Goal: Task Accomplishment & Management: Manage account settings

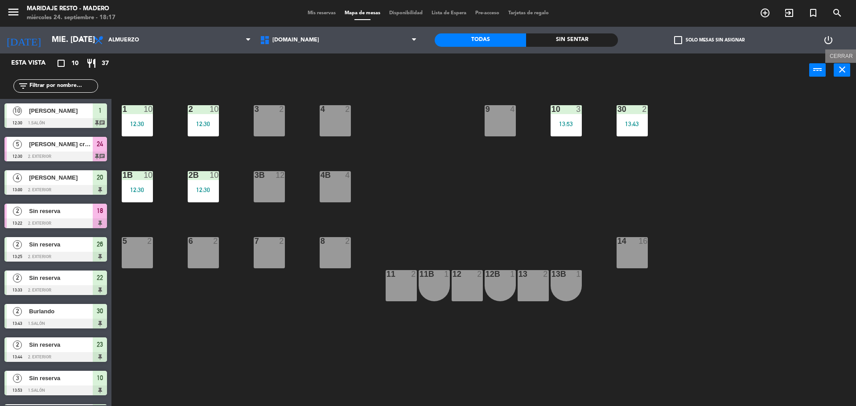
click at [843, 67] on icon "close" at bounding box center [842, 69] width 11 height 11
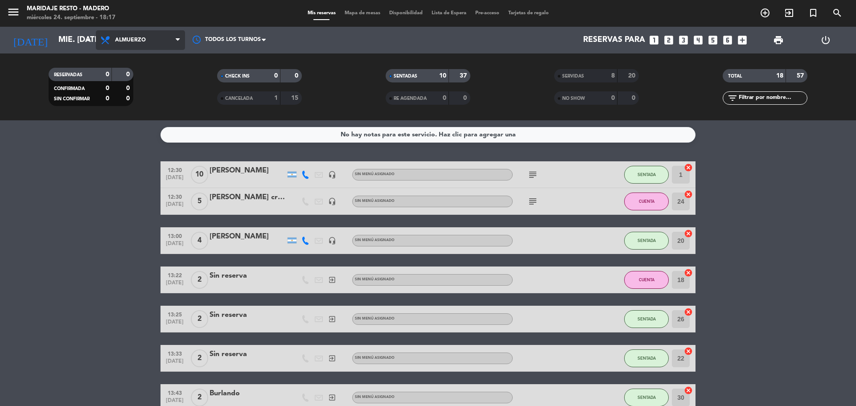
click at [140, 42] on span "Almuerzo" at bounding box center [130, 40] width 31 height 6
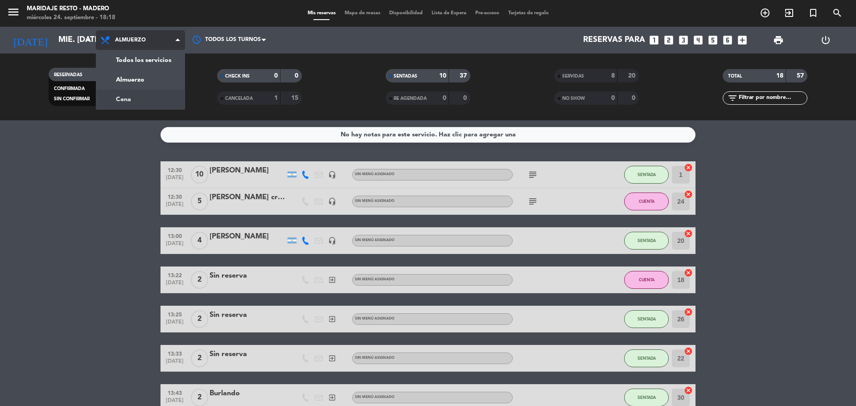
click at [152, 101] on div "menu Maridaje [PERSON_NAME] miércoles 24. septiembre - 18:18 Mis reservas Mapa …" at bounding box center [428, 60] width 856 height 120
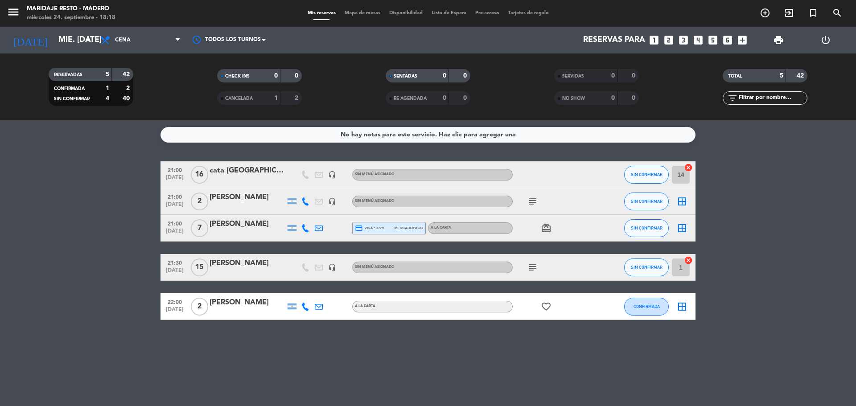
click at [819, 245] on bookings-row "21:00 [DATE] cata monte viejo headset_mic Sin menú asignado SIN CONFIRMAR 14 ca…" at bounding box center [428, 240] width 856 height 159
click at [276, 171] on div "cata [GEOGRAPHIC_DATA]" at bounding box center [247, 171] width 76 height 12
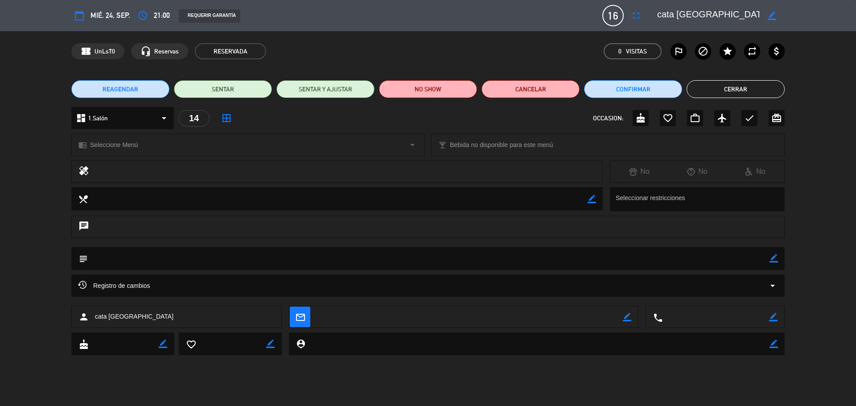
click at [724, 88] on button "Cerrar" at bounding box center [735, 89] width 98 height 18
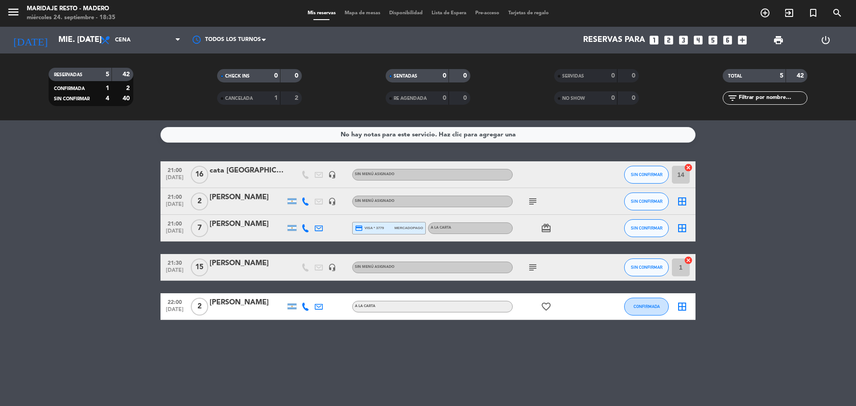
click at [260, 181] on div at bounding box center [247, 180] width 76 height 7
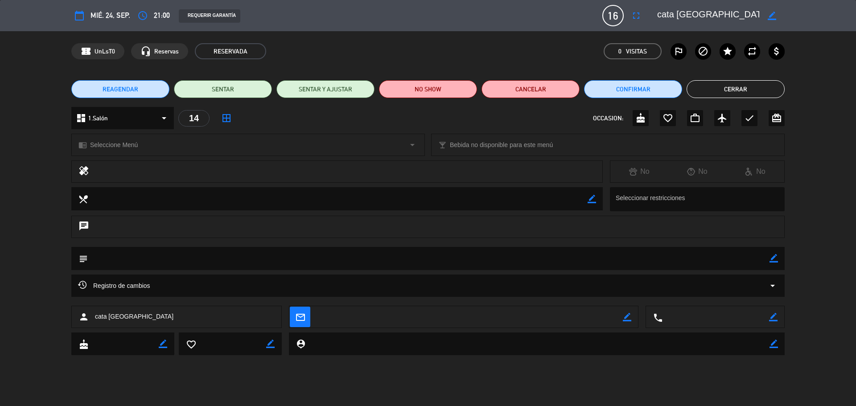
click at [191, 114] on div "14" at bounding box center [193, 118] width 31 height 16
click at [192, 116] on div "14" at bounding box center [193, 118] width 31 height 16
click at [752, 91] on button "Cerrar" at bounding box center [735, 89] width 98 height 18
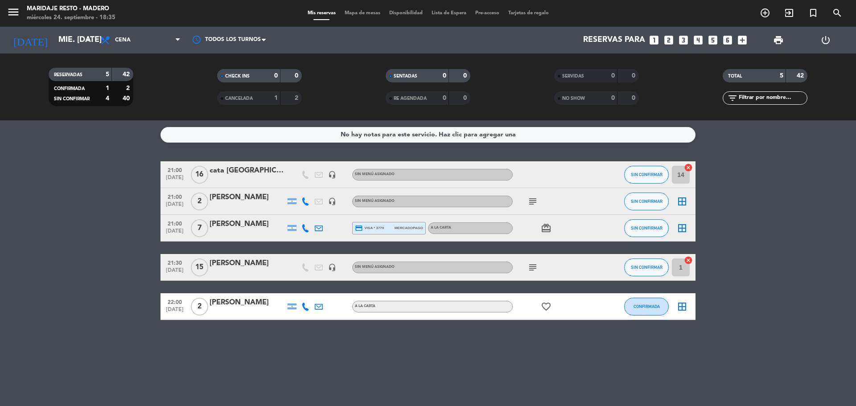
click at [273, 177] on div at bounding box center [247, 180] width 76 height 7
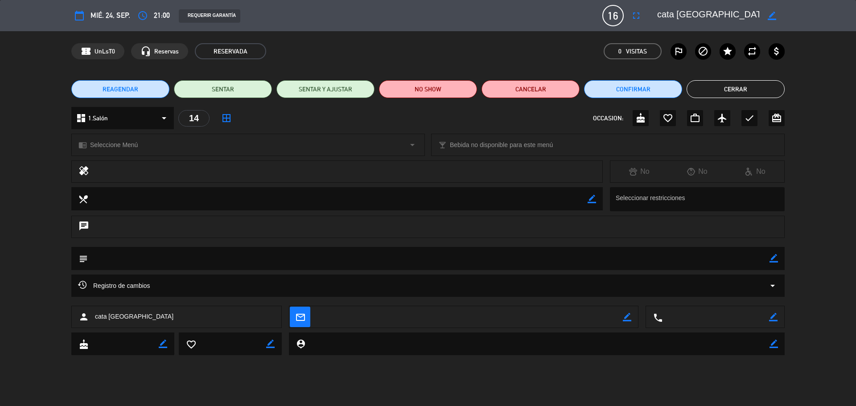
click at [768, 90] on button "Cerrar" at bounding box center [735, 89] width 98 height 18
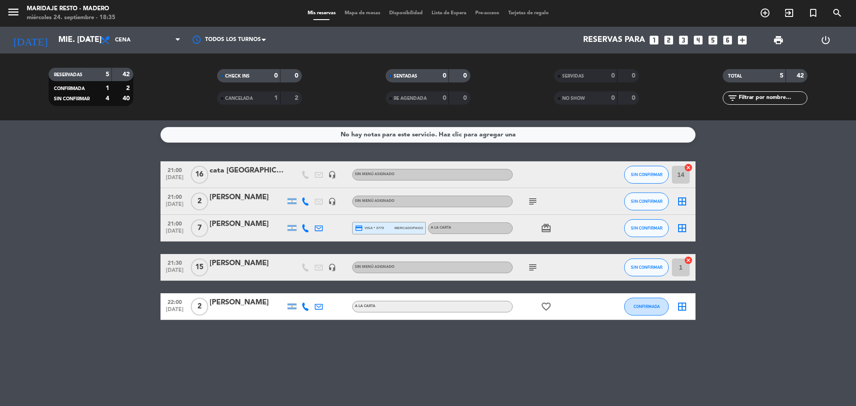
click at [261, 198] on div "[PERSON_NAME]" at bounding box center [247, 198] width 76 height 12
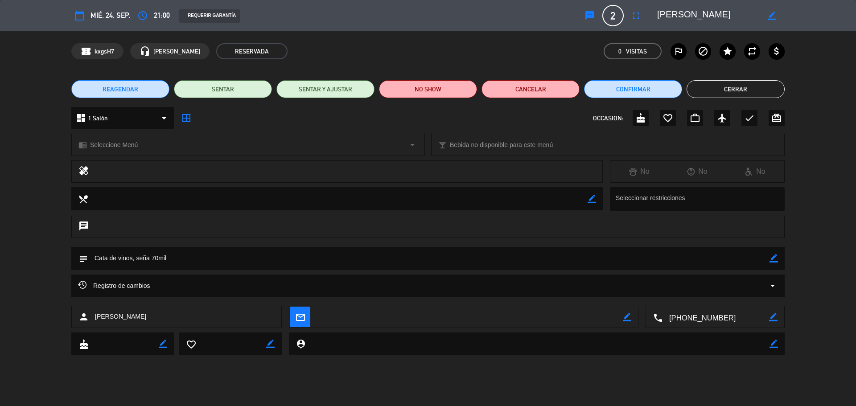
click at [771, 89] on button "Cerrar" at bounding box center [735, 89] width 98 height 18
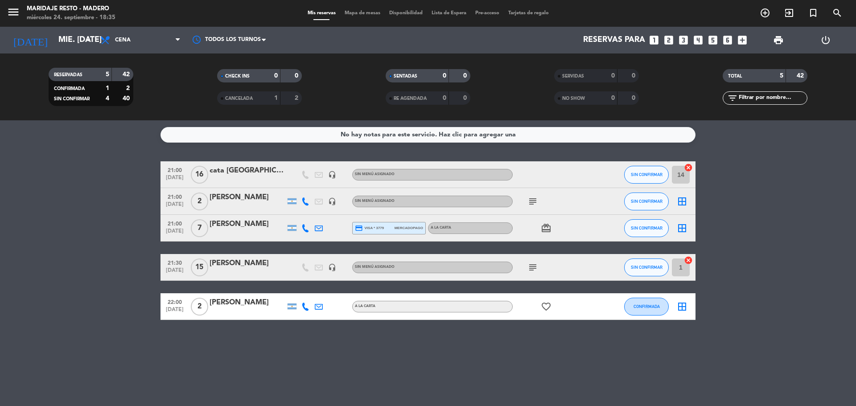
click at [239, 227] on div "[PERSON_NAME]" at bounding box center [247, 224] width 76 height 12
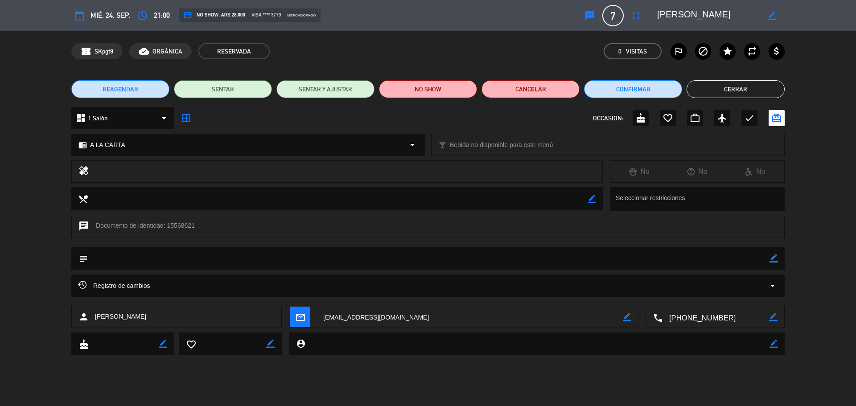
click at [742, 83] on button "Cerrar" at bounding box center [735, 89] width 98 height 18
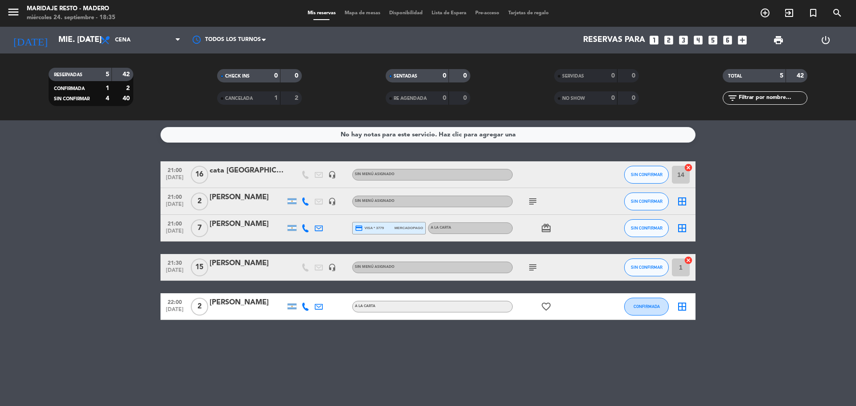
click at [254, 282] on div "21:00 [DATE] cata monte viejo headset_mic Sin menú asignado SIN CONFIRMAR 14 ca…" at bounding box center [427, 240] width 535 height 159
click at [257, 269] on div "[PERSON_NAME]" at bounding box center [247, 264] width 76 height 12
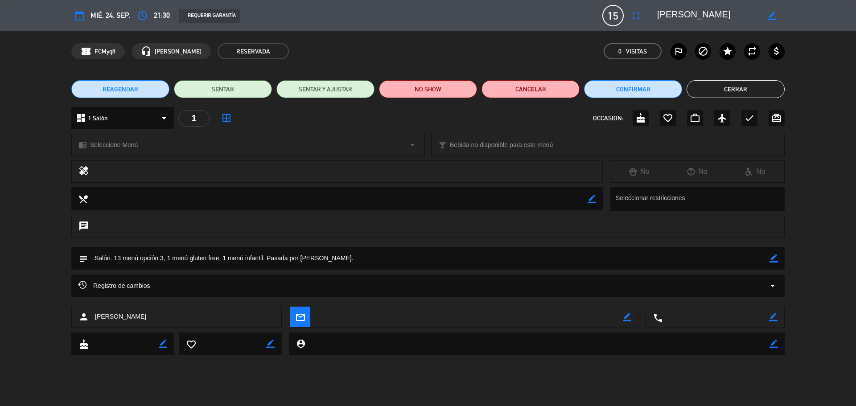
click at [709, 94] on button "Cerrar" at bounding box center [735, 89] width 98 height 18
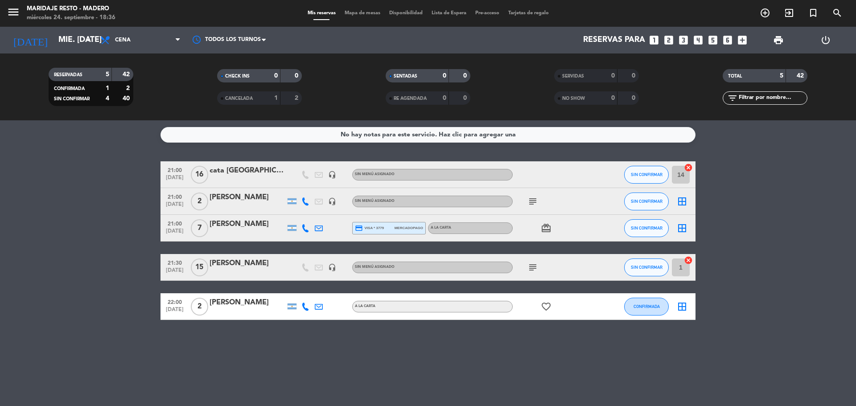
click at [251, 169] on div "cata [GEOGRAPHIC_DATA]" at bounding box center [247, 171] width 76 height 12
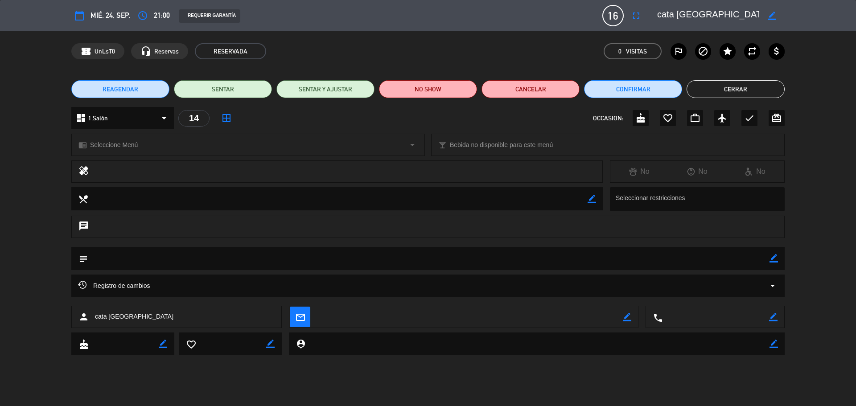
click at [754, 92] on button "Cerrar" at bounding box center [735, 89] width 98 height 18
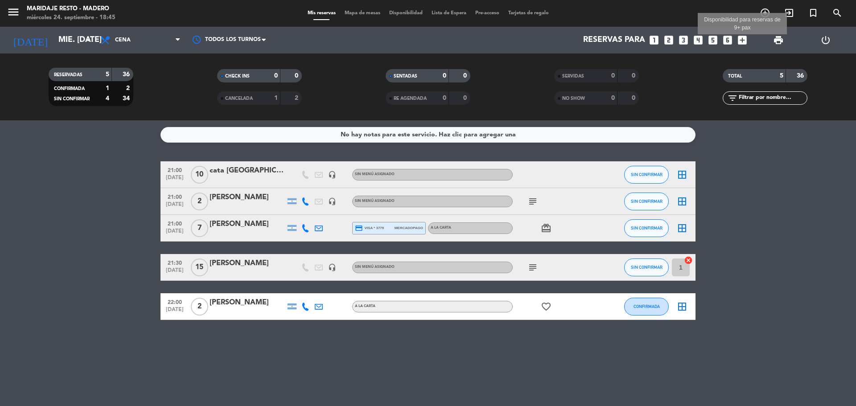
click at [739, 41] on icon "add_box" at bounding box center [742, 40] width 12 height 12
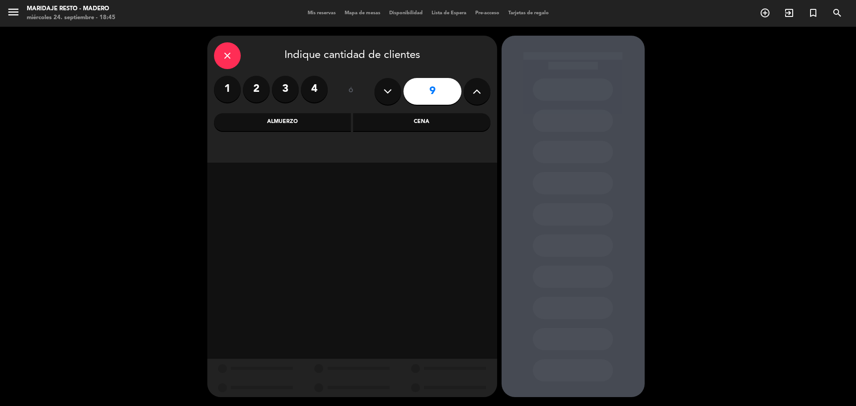
click at [473, 94] on icon at bounding box center [476, 91] width 8 height 13
type input "10"
click at [418, 121] on div "Cena" at bounding box center [421, 122] width 137 height 18
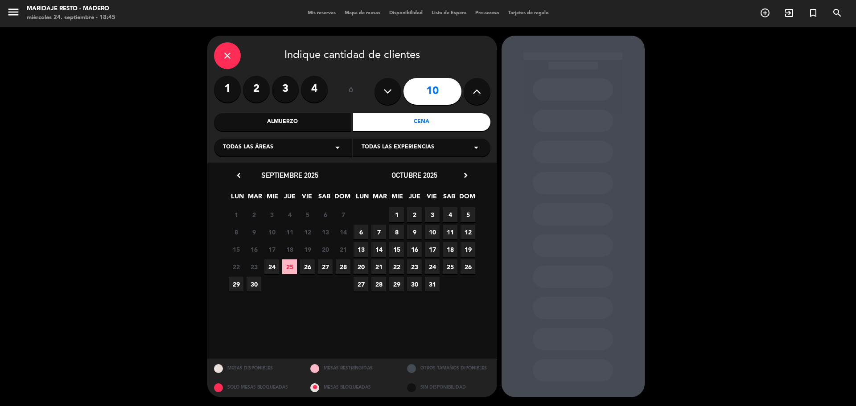
click at [270, 267] on span "24" at bounding box center [271, 266] width 15 height 15
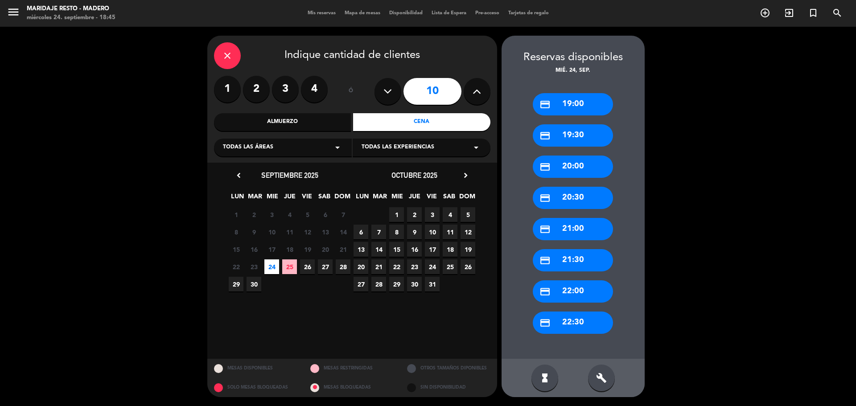
click at [579, 130] on div "credit_card 19:30" at bounding box center [573, 135] width 80 height 22
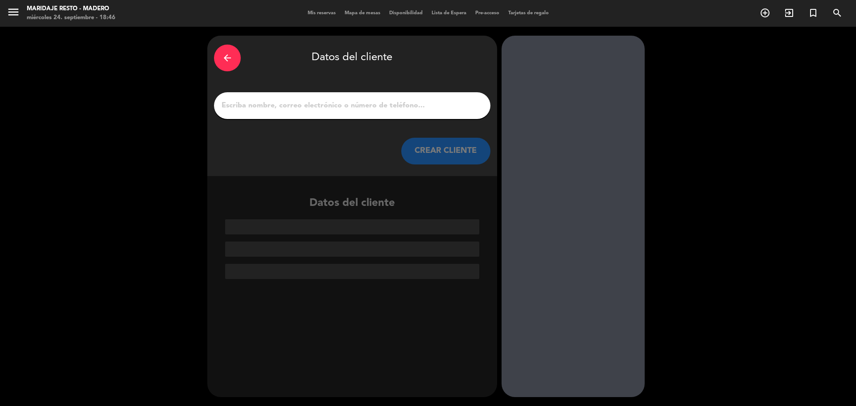
click at [410, 109] on input "1" at bounding box center [352, 105] width 263 height 12
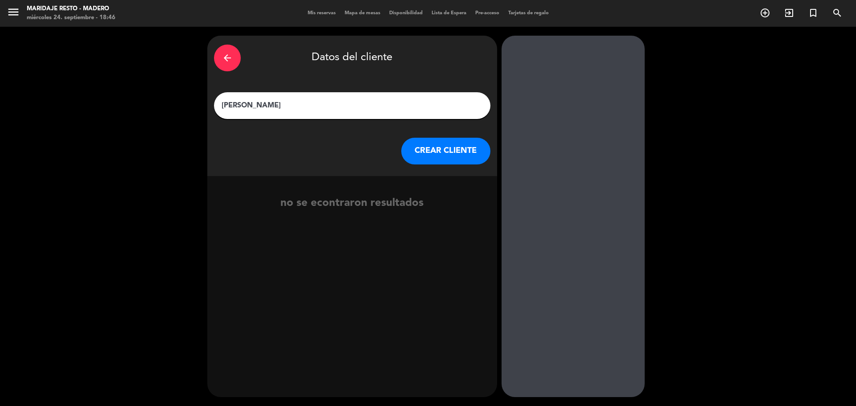
type input "[PERSON_NAME]"
click at [434, 161] on button "CREAR CLIENTE" at bounding box center [445, 151] width 89 height 27
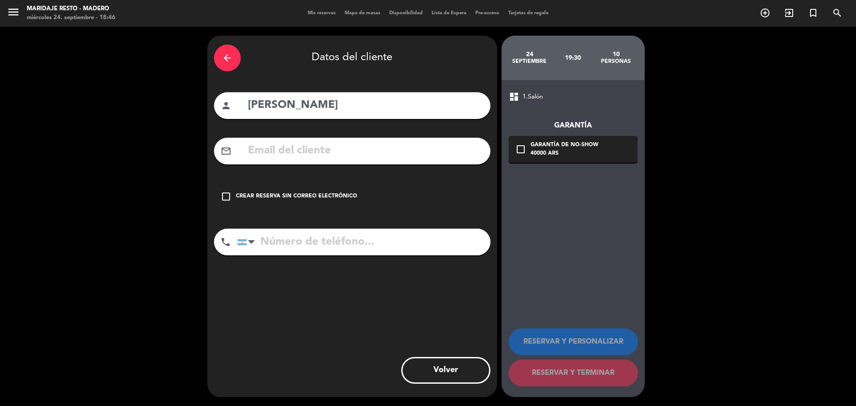
click at [316, 252] on input "tel" at bounding box center [363, 242] width 253 height 27
type input "3425483440"
click at [229, 199] on icon "check_box_outline_blank" at bounding box center [226, 196] width 11 height 11
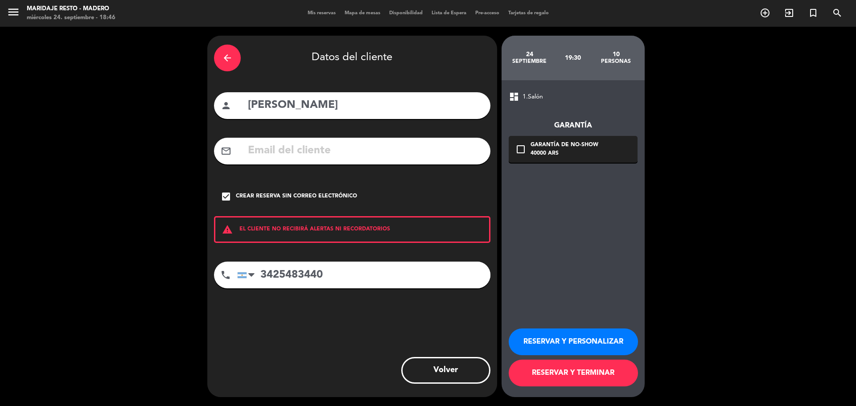
click at [570, 330] on button "RESERVAR Y PERSONALIZAR" at bounding box center [573, 341] width 129 height 27
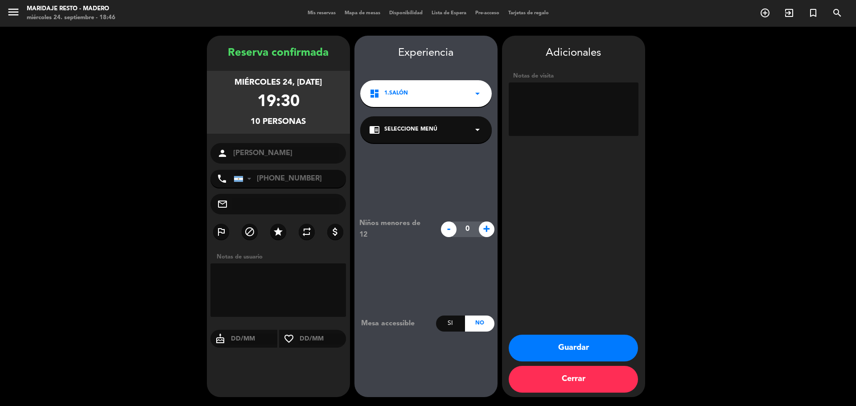
click at [481, 100] on div "dashboard 1.Salón arrow_drop_down" at bounding box center [425, 93] width 131 height 27
click at [450, 189] on div "Niños menores de 12 - 0 + Mesa accessible Si No" at bounding box center [425, 274] width 143 height 263
click at [446, 94] on div "dashboard 1.Salón arrow_drop_down" at bounding box center [425, 93] width 131 height 27
drag, startPoint x: 623, startPoint y: 303, endPoint x: 592, endPoint y: 329, distance: 40.1
click at [622, 303] on div "Adicionales Notas de visita Guardar Cerrar" at bounding box center [573, 216] width 143 height 361
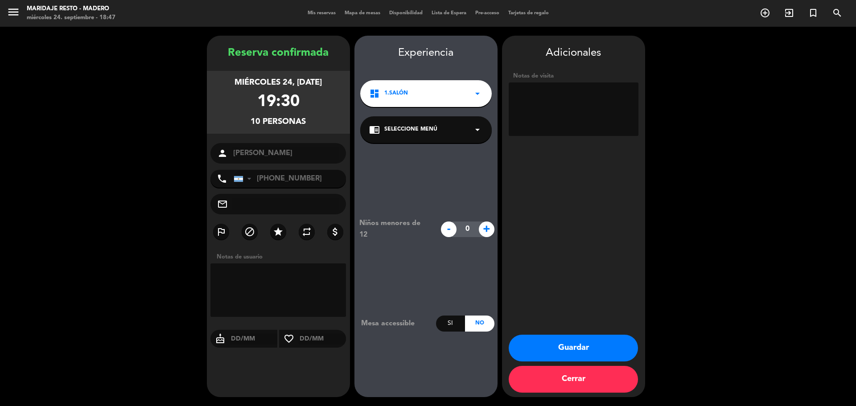
drag, startPoint x: 568, startPoint y: 358, endPoint x: 573, endPoint y: 353, distance: 7.3
click at [569, 357] on button "Guardar" at bounding box center [573, 348] width 129 height 27
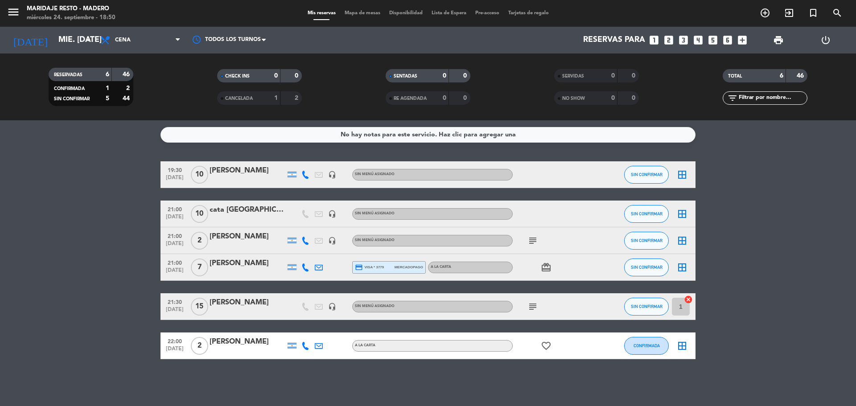
click at [223, 168] on div "[PERSON_NAME]" at bounding box center [247, 171] width 76 height 12
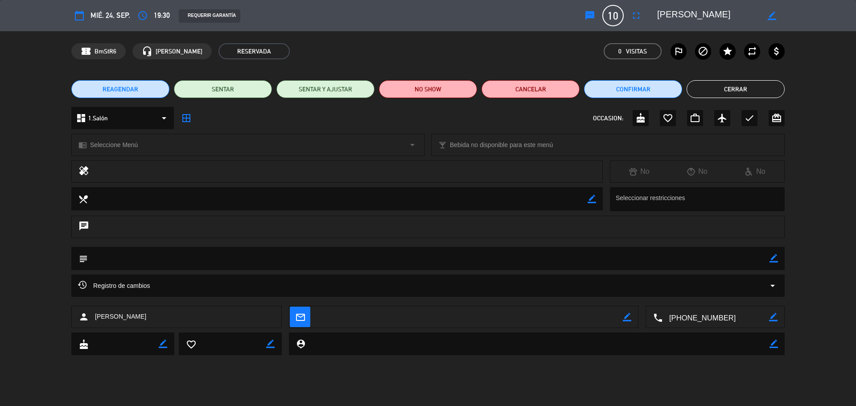
click at [819, 152] on div "chrome_reader_mode Seleccione Menú arrow_drop_down local_bar Bebida no disponib…" at bounding box center [428, 149] width 856 height 22
click at [612, 18] on span "10" at bounding box center [612, 15] width 21 height 21
click at [594, 16] on icon "sms" at bounding box center [589, 15] width 11 height 11
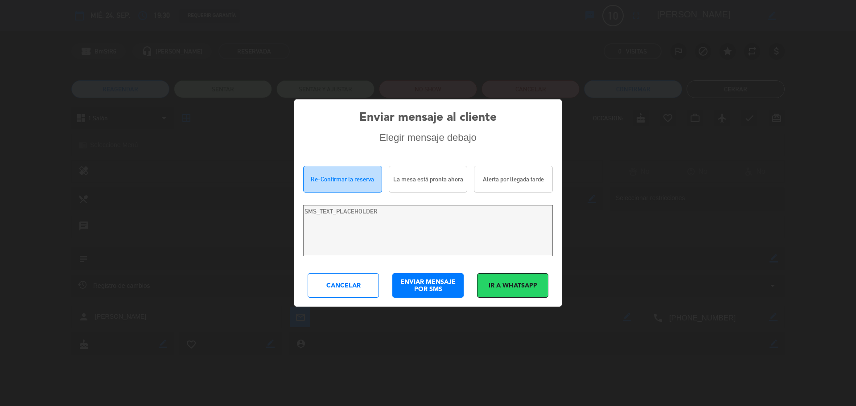
type textarea "Hola [PERSON_NAME]! Estamos escribiendo para re-confirmar su reserva en Maridaj…"
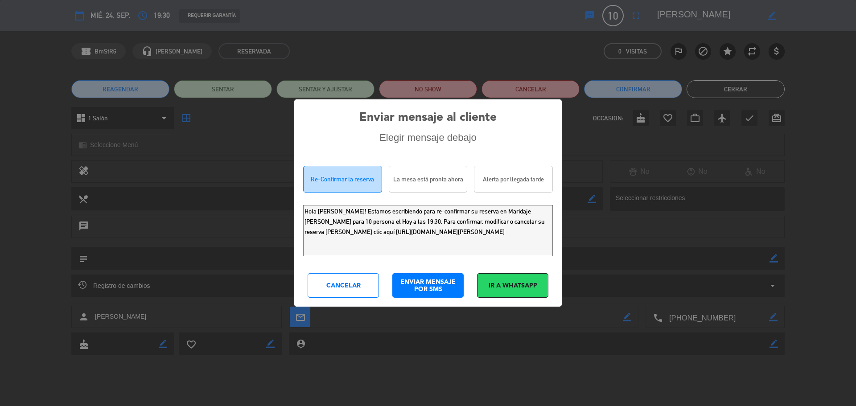
click at [358, 288] on div "Cancelar" at bounding box center [343, 285] width 71 height 25
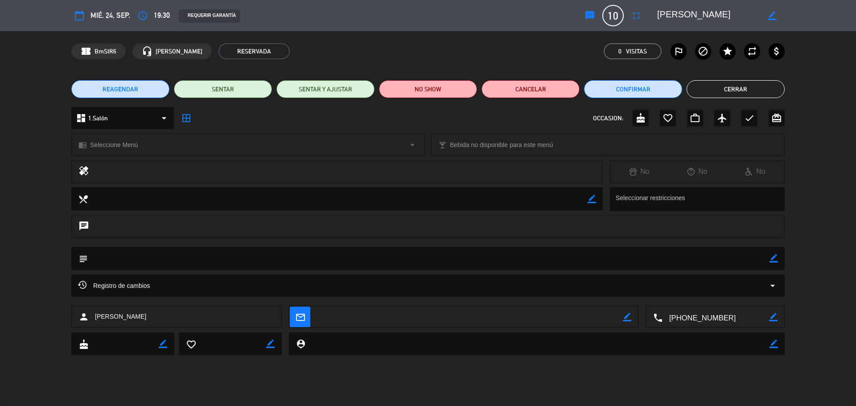
click at [610, 21] on span "10" at bounding box center [612, 15] width 21 height 21
click at [631, 17] on icon "fullscreen" at bounding box center [636, 15] width 11 height 11
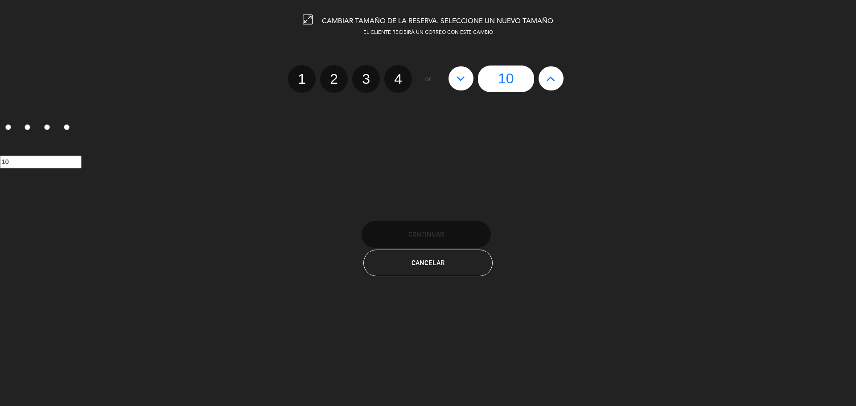
click at [555, 78] on icon at bounding box center [550, 78] width 9 height 14
type input "11"
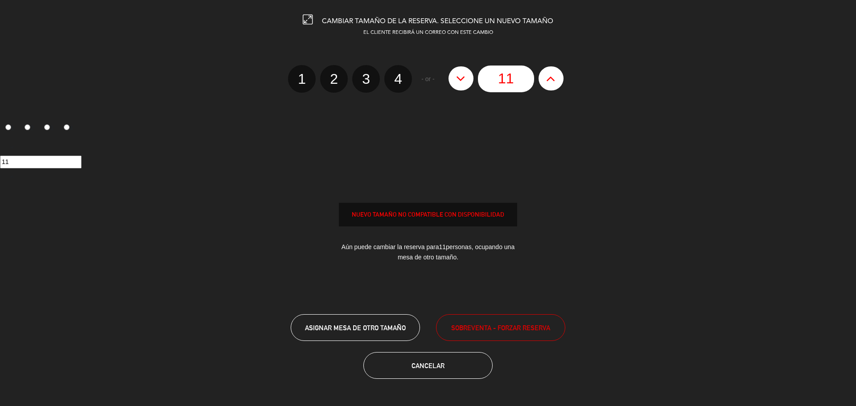
click at [555, 78] on icon at bounding box center [550, 78] width 9 height 14
type input "12"
click at [555, 78] on icon at bounding box center [550, 78] width 9 height 14
type input "13"
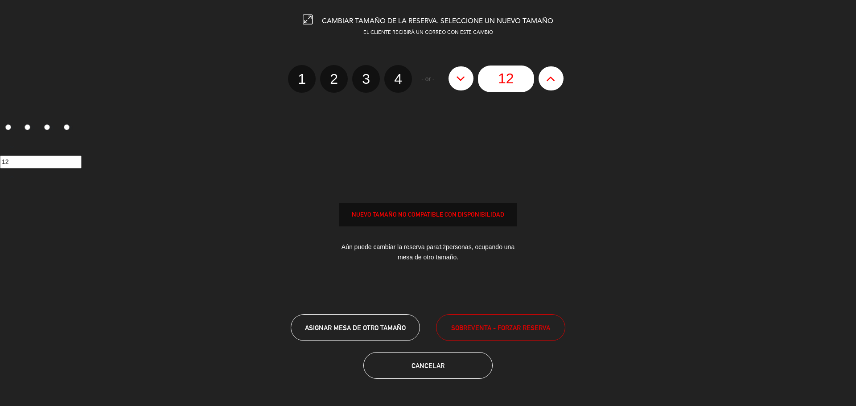
type input "13"
click at [555, 78] on icon at bounding box center [550, 78] width 9 height 14
type input "14"
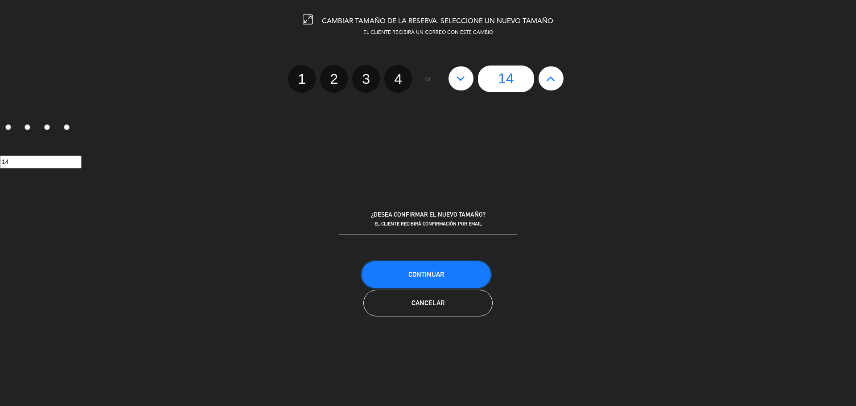
click at [439, 271] on span "Continuar" at bounding box center [426, 275] width 36 height 8
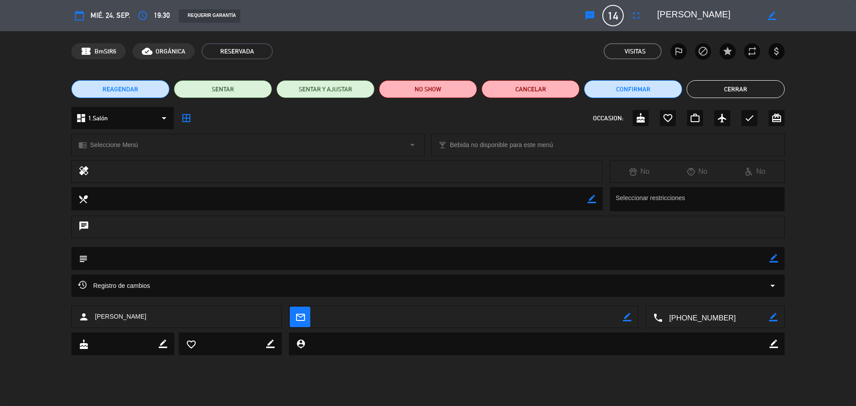
click at [709, 89] on button "Cerrar" at bounding box center [735, 89] width 98 height 18
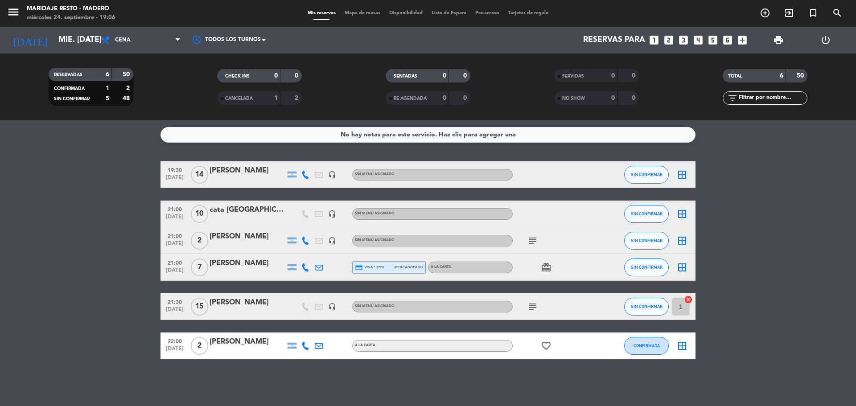
click at [210, 216] on div at bounding box center [247, 219] width 76 height 7
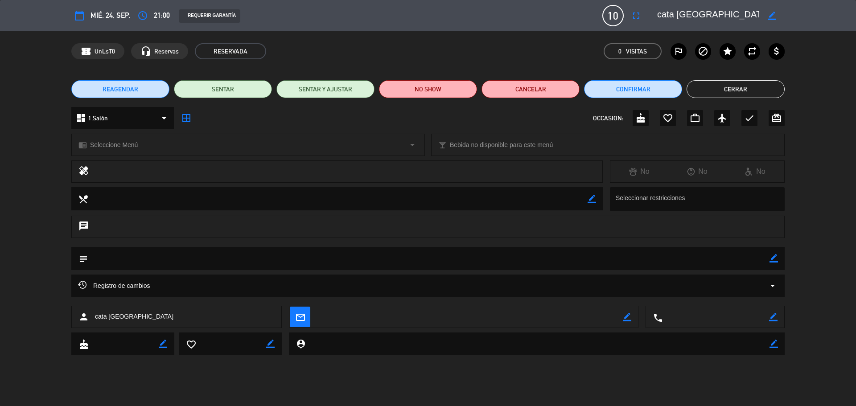
click at [737, 83] on button "Cerrar" at bounding box center [735, 89] width 98 height 18
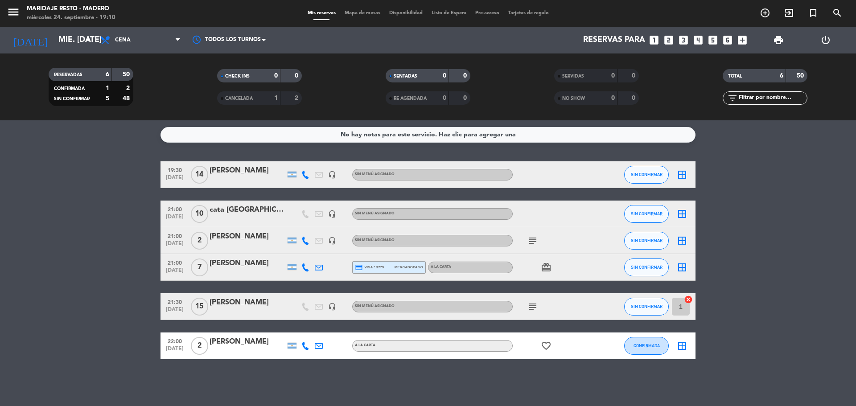
click at [235, 210] on div "cata [GEOGRAPHIC_DATA]" at bounding box center [247, 210] width 76 height 12
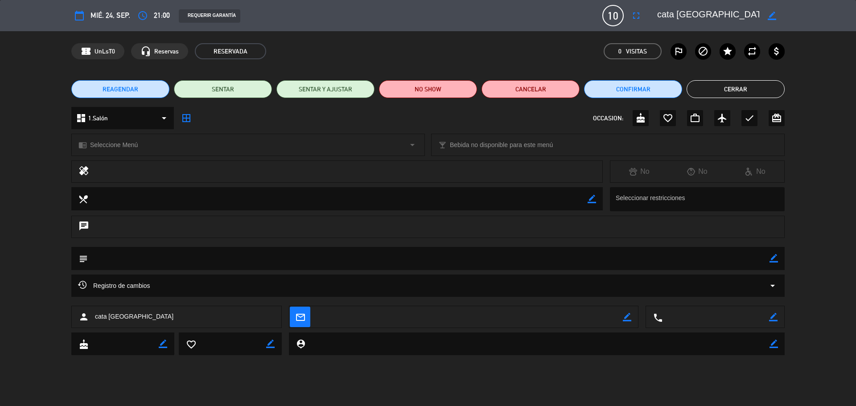
click at [738, 90] on button "Cerrar" at bounding box center [735, 89] width 98 height 18
